Goal: Task Accomplishment & Management: Use online tool/utility

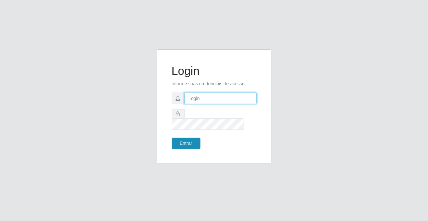
type input "[PERSON_NAME][EMAIL_ADDRESS][DOMAIN_NAME]"
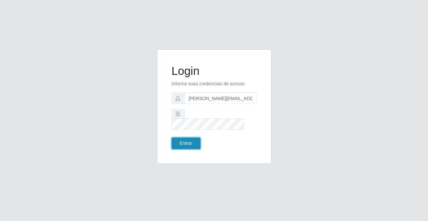
click at [190, 139] on button "Entrar" at bounding box center [186, 143] width 29 height 11
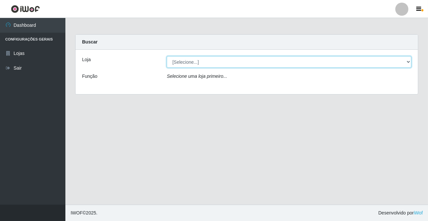
click at [223, 65] on select "[Selecione...] Rede Potiguar 2 - Macaíba" at bounding box center [289, 61] width 245 height 11
select select "101"
click at [167, 56] on select "[Selecione...] Rede Potiguar 2 - Macaíba" at bounding box center [289, 61] width 245 height 11
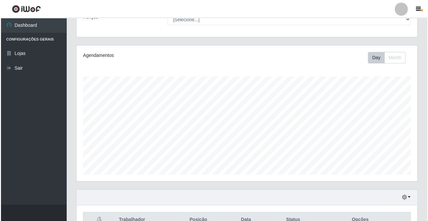
scroll to position [208, 0]
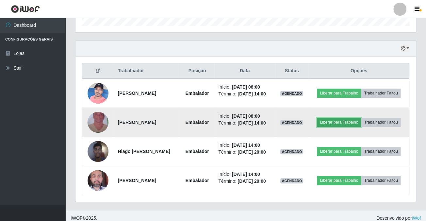
click at [327, 126] on button "Liberar para Trabalho" at bounding box center [339, 122] width 44 height 9
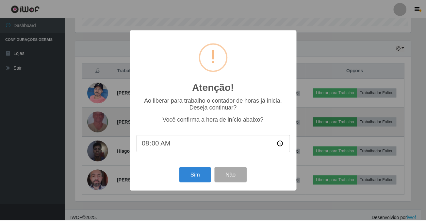
scroll to position [136, 337]
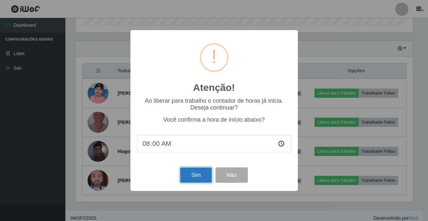
click at [192, 179] on button "Sim" at bounding box center [196, 174] width 32 height 15
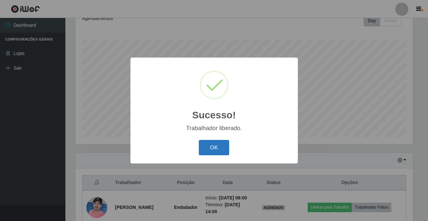
click at [213, 141] on button "OK" at bounding box center [214, 147] width 30 height 15
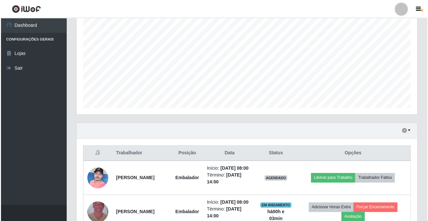
scroll to position [232, 0]
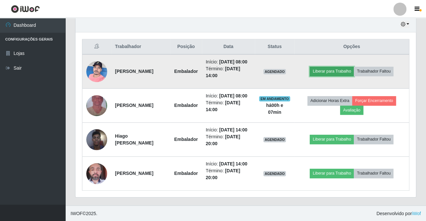
click at [343, 72] on button "Liberar para Trabalho" at bounding box center [332, 71] width 44 height 9
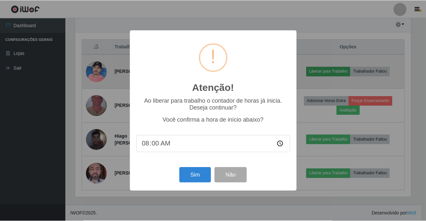
scroll to position [136, 337]
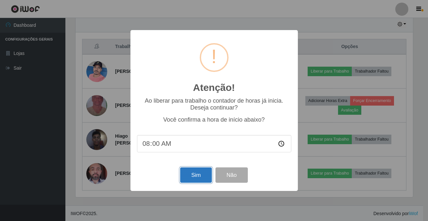
click at [192, 174] on button "Sim" at bounding box center [196, 174] width 32 height 15
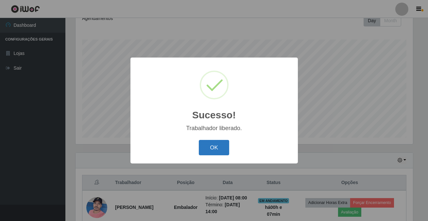
click at [219, 147] on button "OK" at bounding box center [214, 147] width 30 height 15
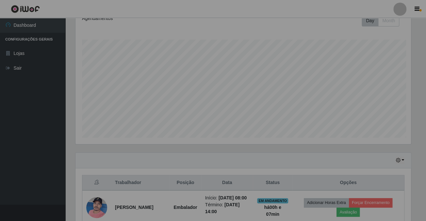
scroll to position [136, 340]
